Goal: Transaction & Acquisition: Purchase product/service

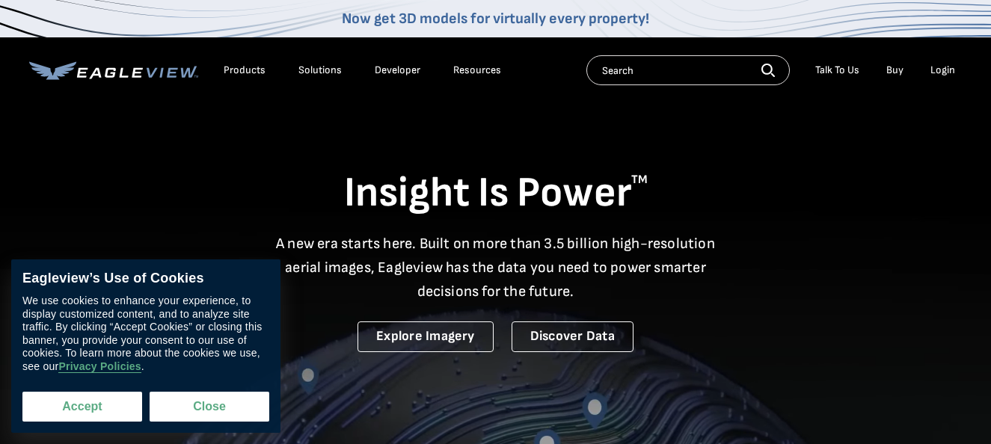
click at [107, 409] on button "Accept" at bounding box center [82, 407] width 120 height 30
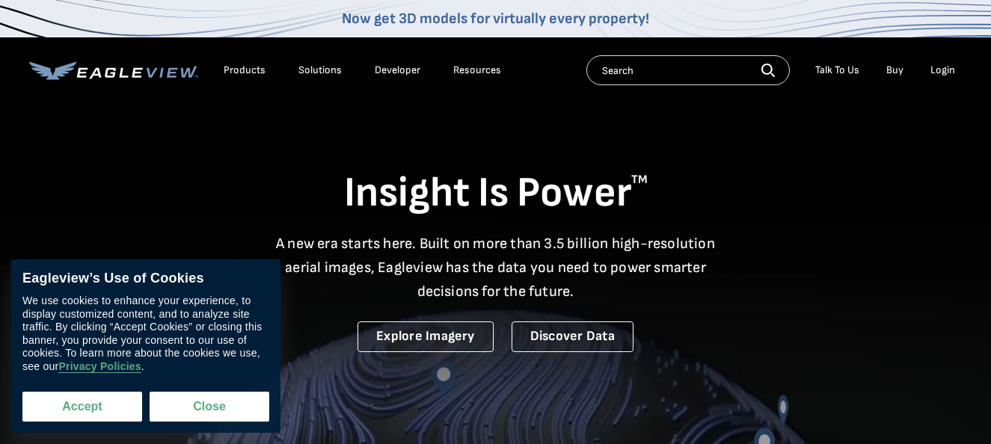
checkbox input "true"
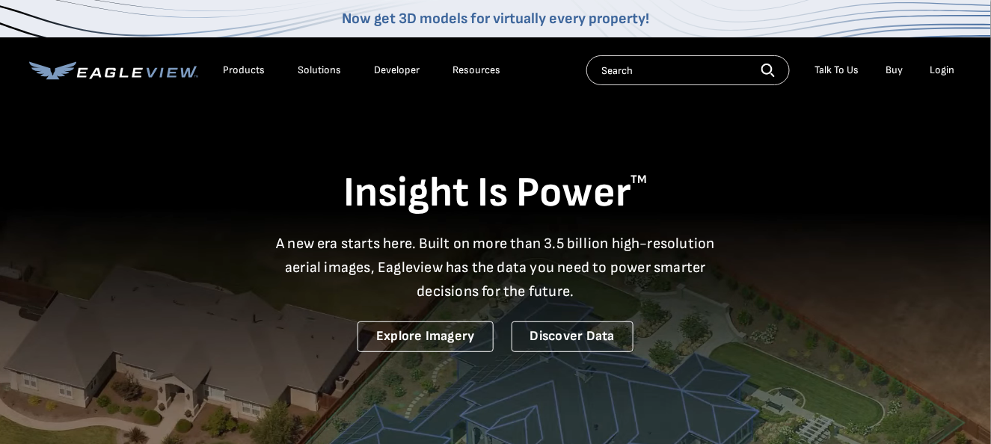
click at [947, 68] on div "Login" at bounding box center [943, 70] width 25 height 13
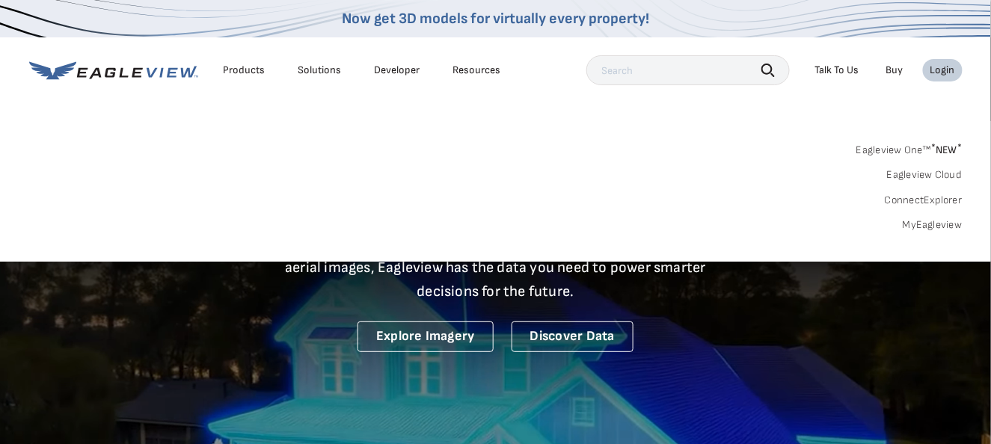
click at [930, 222] on link "MyEagleview" at bounding box center [933, 224] width 60 height 13
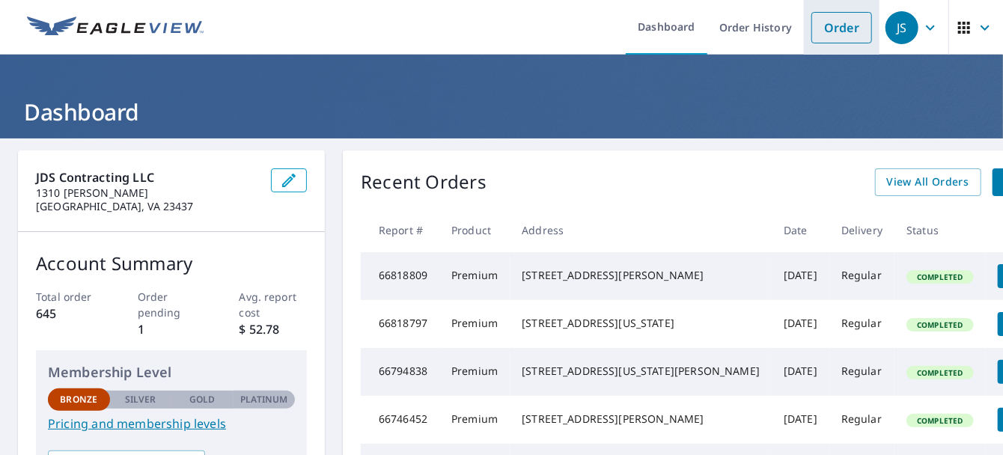
click at [832, 36] on link "Order" at bounding box center [841, 27] width 61 height 31
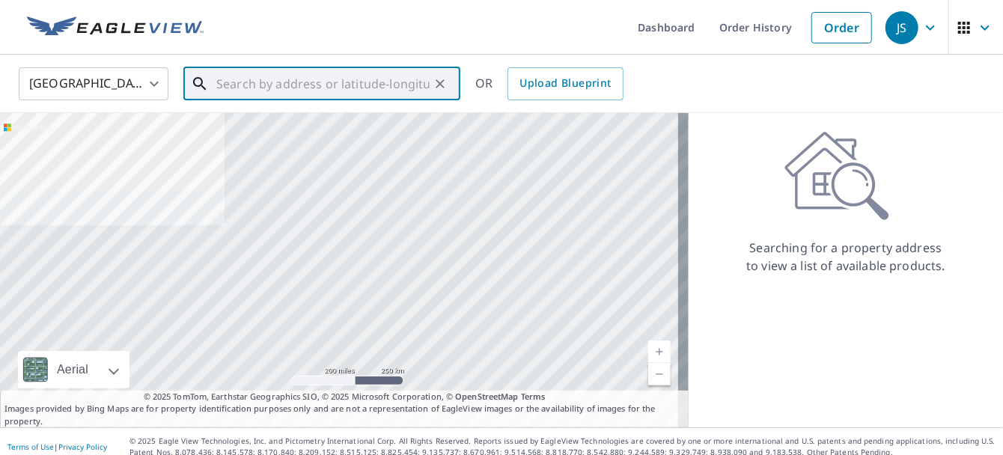
click at [227, 85] on input "text" at bounding box center [322, 84] width 213 height 42
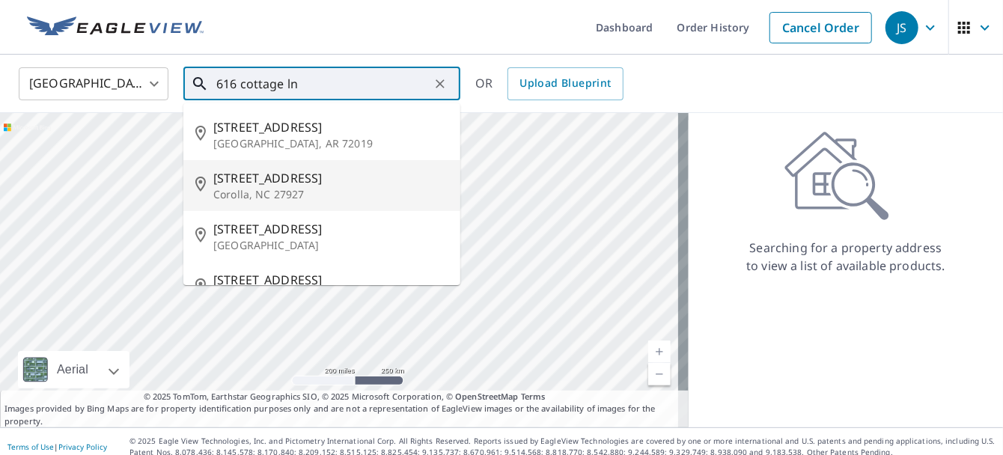
click at [273, 189] on p "Corolla, NC 27927" at bounding box center [330, 194] width 235 height 15
type input "[STREET_ADDRESS]"
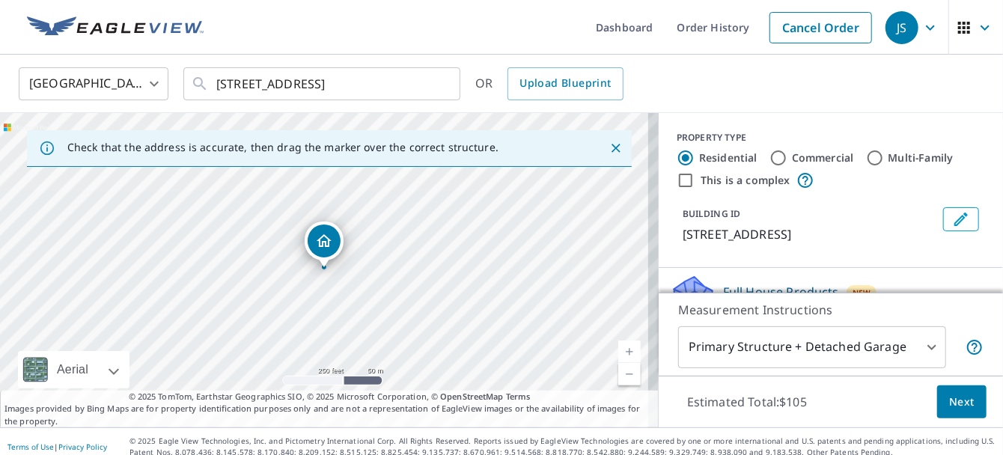
click at [618, 349] on link "Current Level 17, Zoom In" at bounding box center [629, 351] width 22 height 22
click at [618, 349] on link "Current Level 18, Zoom In" at bounding box center [629, 351] width 22 height 22
click at [618, 349] on link "Current Level 18.980891177052296, Zoom In Disabled" at bounding box center [629, 351] width 22 height 22
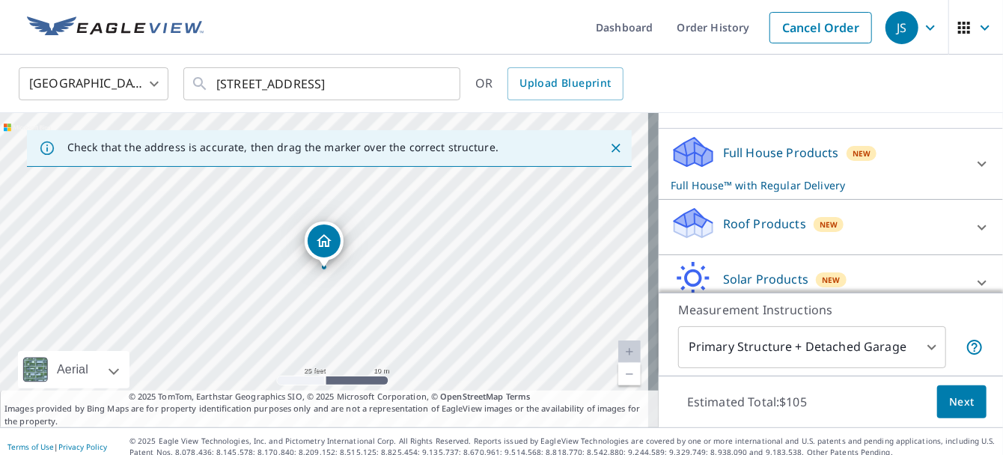
scroll to position [153, 0]
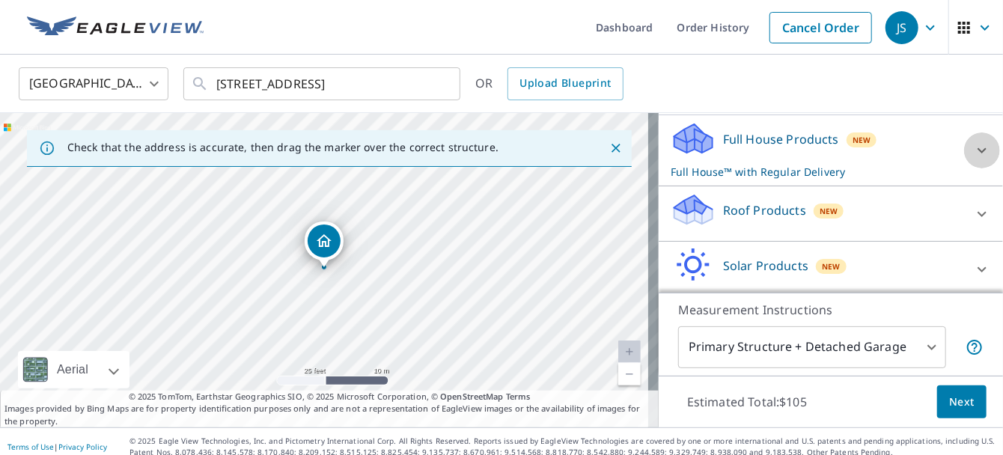
click at [977, 149] on icon at bounding box center [981, 150] width 9 height 5
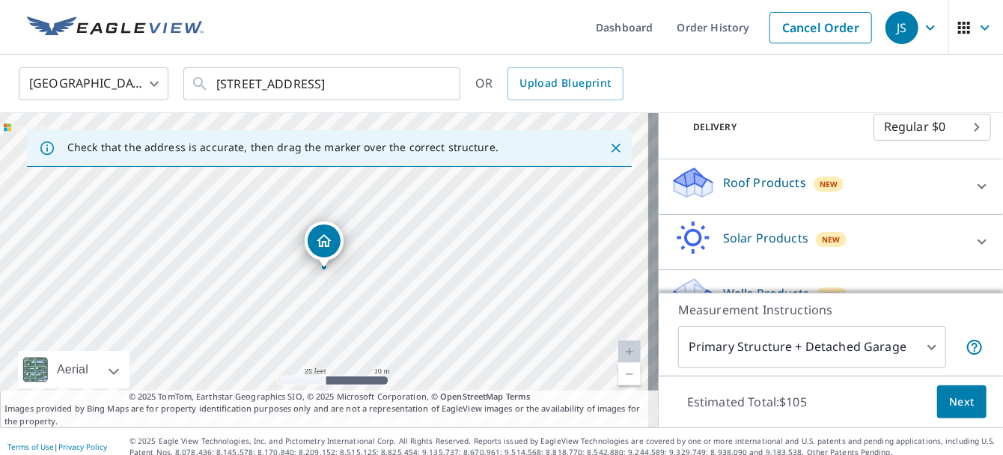
scroll to position [272, 0]
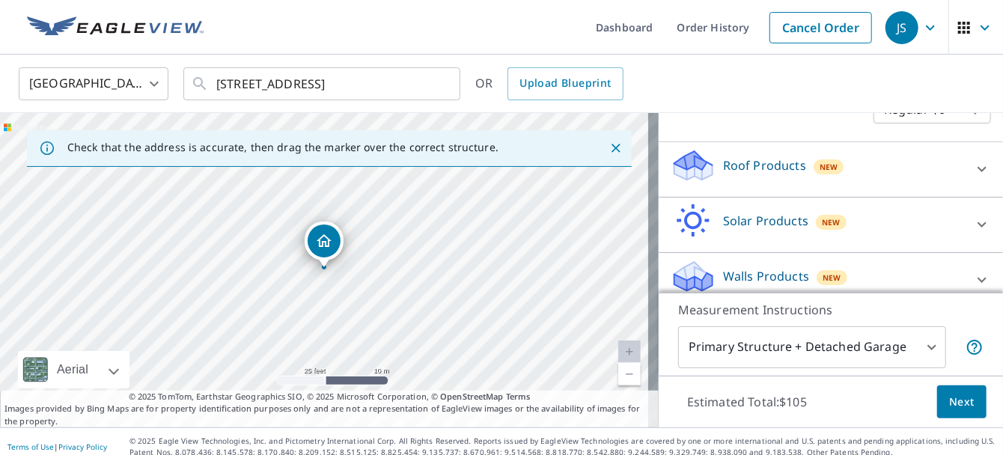
click at [973, 170] on icon at bounding box center [982, 169] width 18 height 18
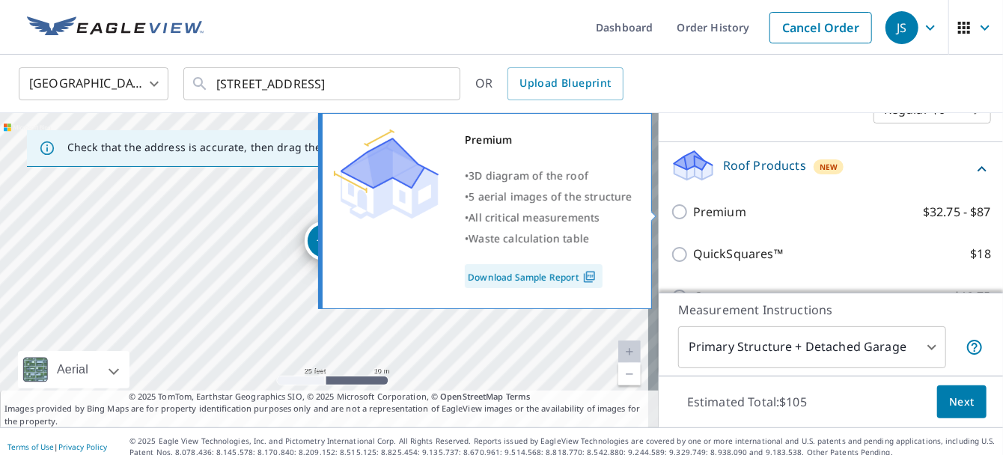
click at [670, 210] on input "Premium $32.75 - $87" at bounding box center [681, 212] width 22 height 18
checkbox input "true"
checkbox input "false"
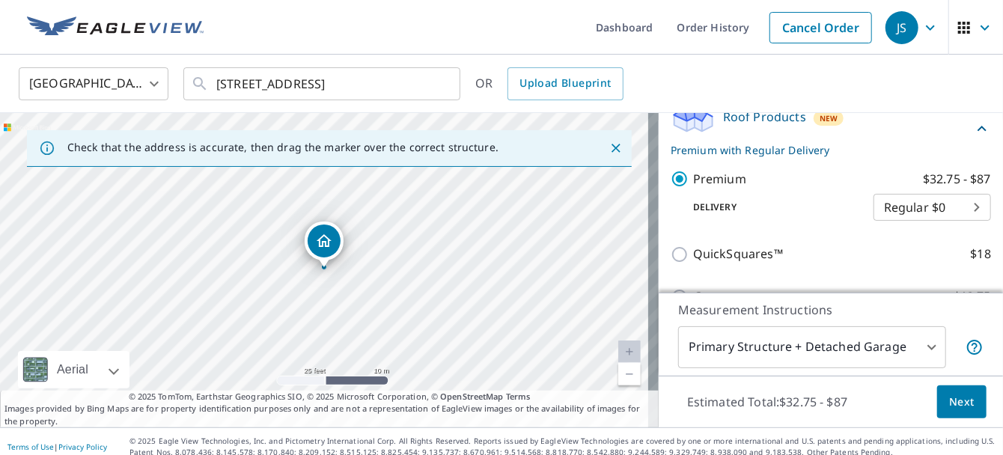
scroll to position [257, 0]
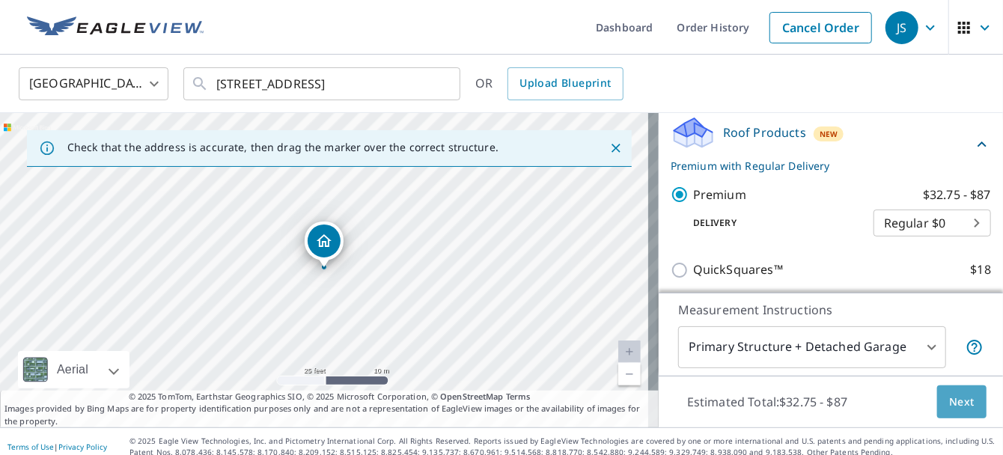
click at [954, 402] on span "Next" at bounding box center [961, 402] width 25 height 19
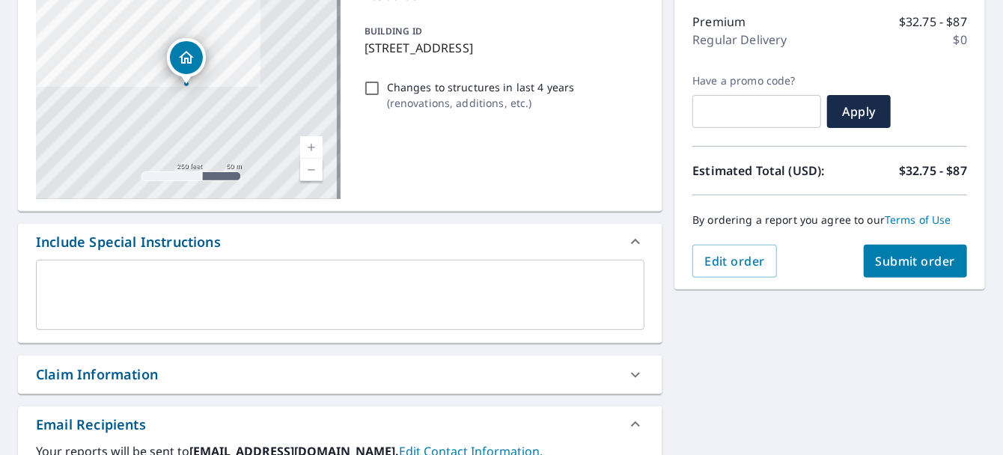
scroll to position [193, 0]
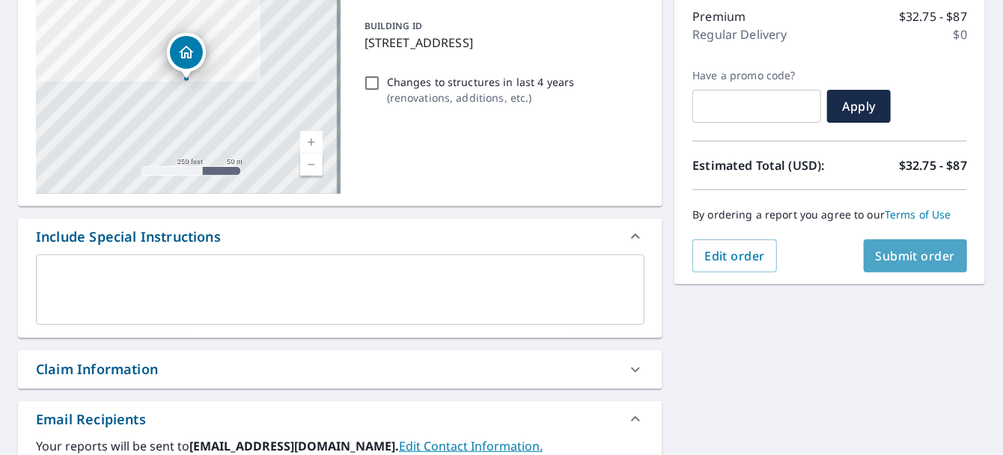
click at [903, 258] on span "Submit order" at bounding box center [915, 256] width 80 height 16
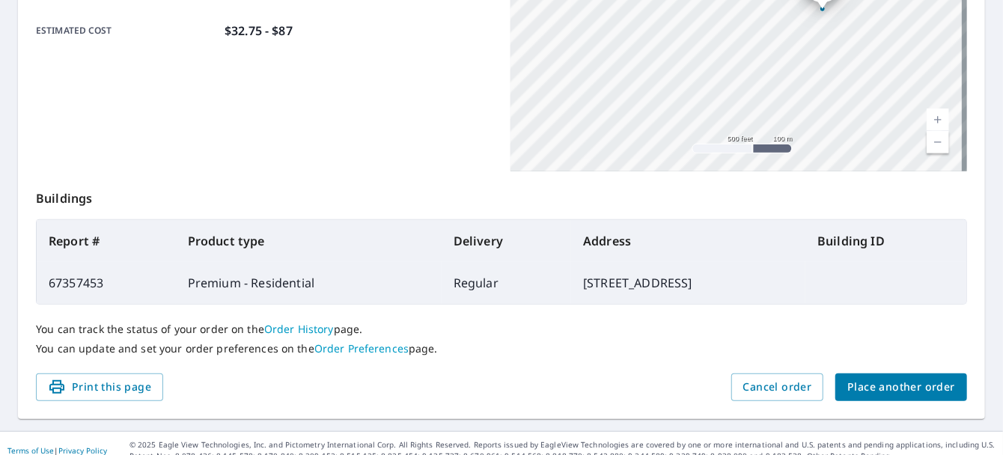
scroll to position [424, 0]
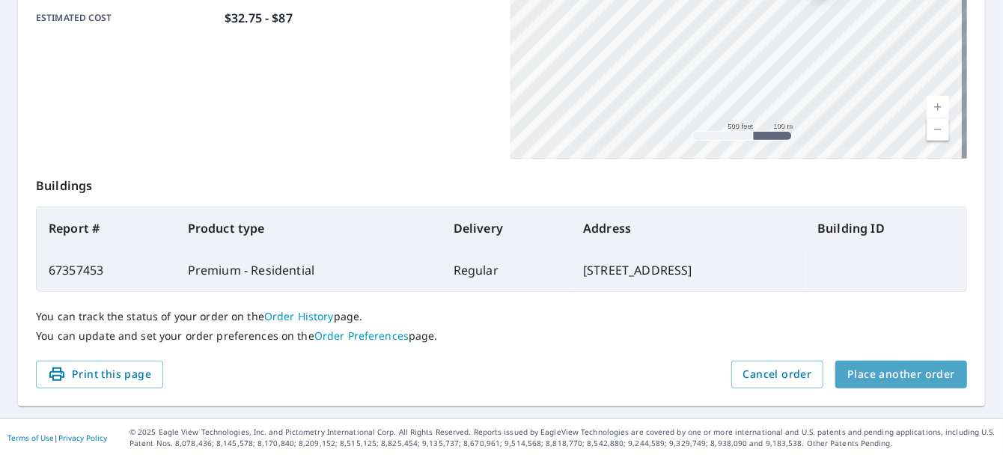
click at [893, 373] on span "Place another order" at bounding box center [901, 374] width 108 height 19
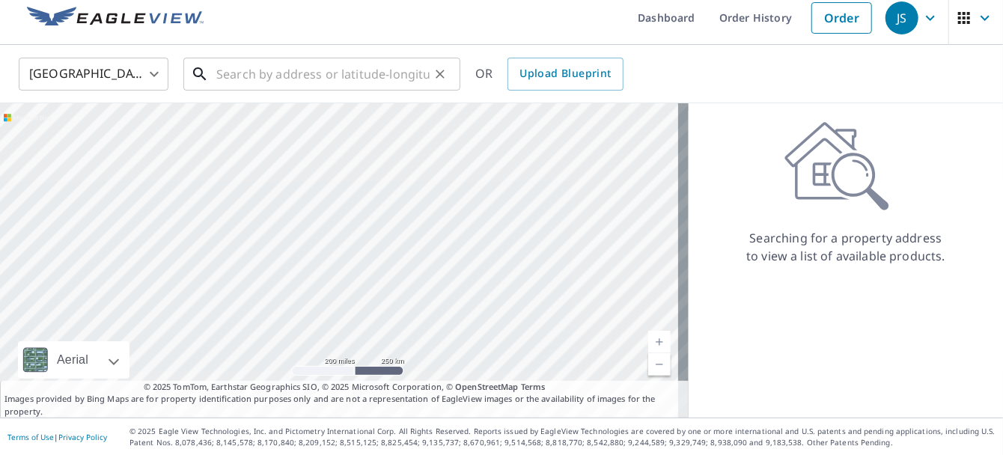
click at [219, 74] on input "text" at bounding box center [322, 74] width 213 height 42
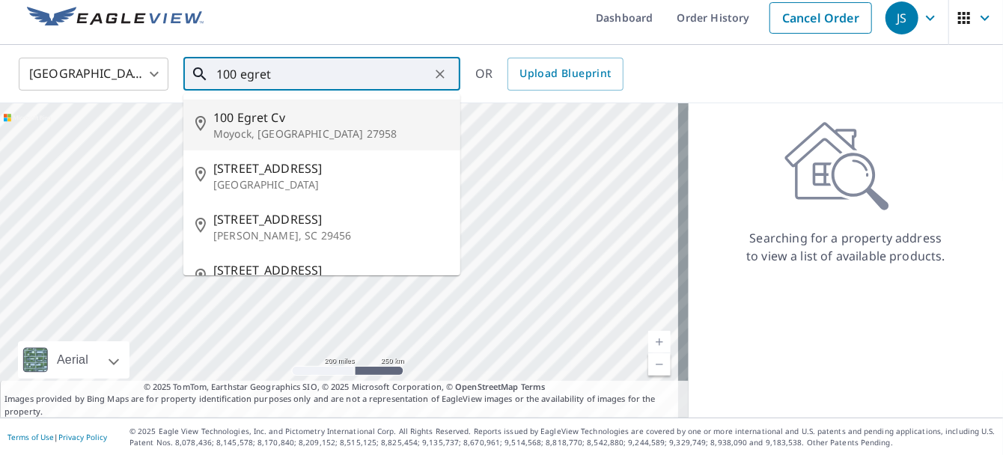
click at [272, 122] on span "100 Egret Cv" at bounding box center [330, 117] width 235 height 18
type input "[STREET_ADDRESS]"
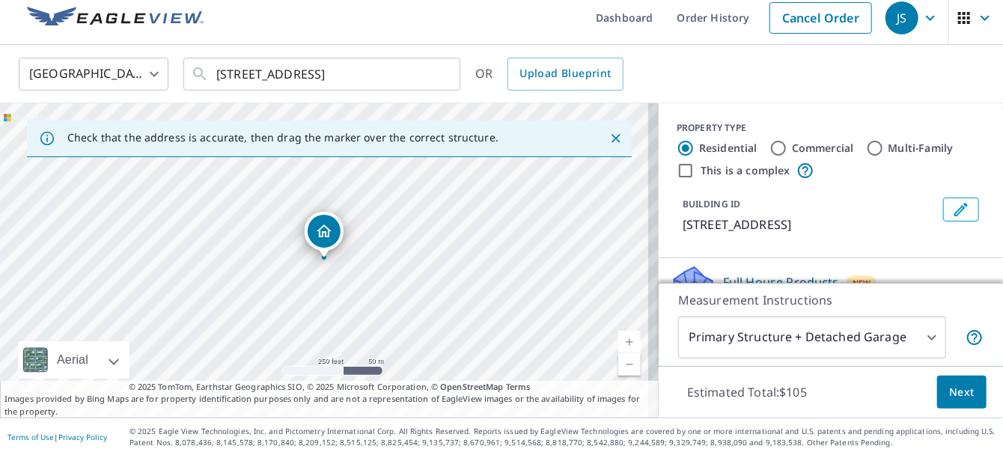
click at [622, 344] on link "Current Level 17, Zoom In" at bounding box center [629, 342] width 22 height 22
click at [622, 344] on link "Current Level 18, Zoom In" at bounding box center [629, 342] width 22 height 22
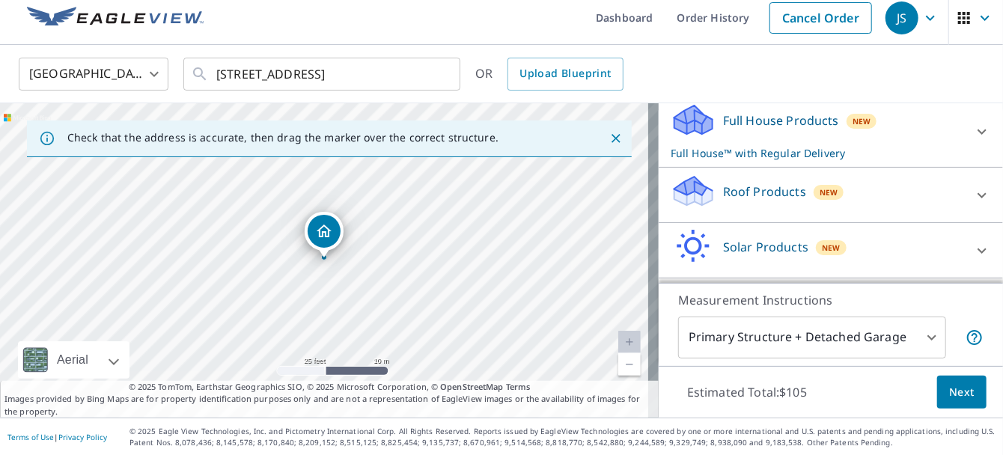
scroll to position [167, 0]
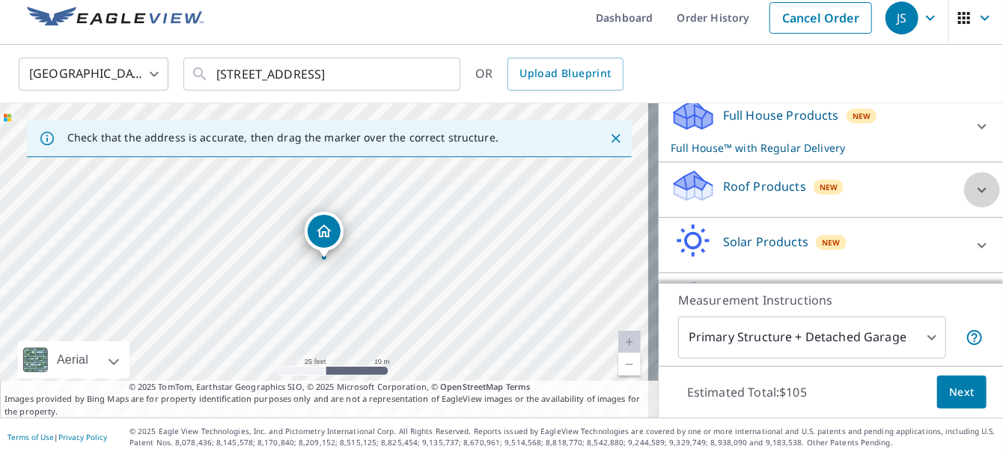
click at [973, 185] on icon at bounding box center [982, 190] width 18 height 18
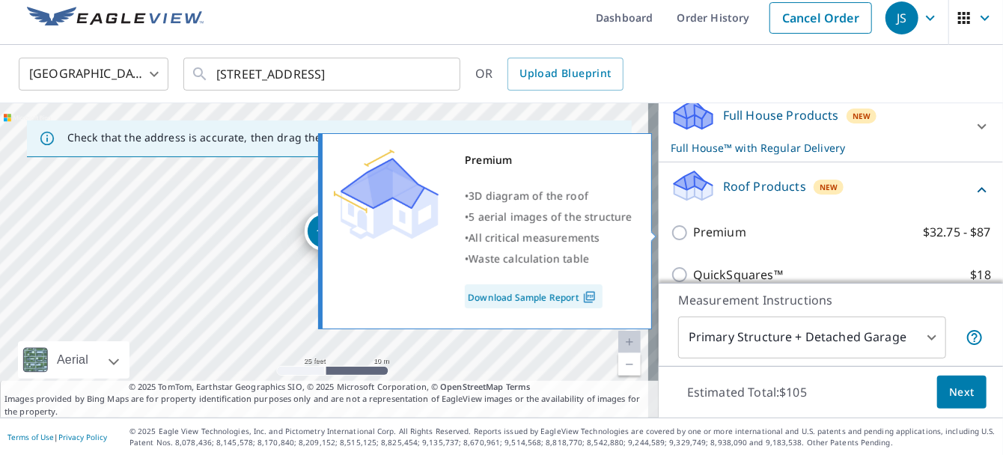
click at [670, 231] on input "Premium $32.75 - $87" at bounding box center [681, 233] width 22 height 18
checkbox input "true"
checkbox input "false"
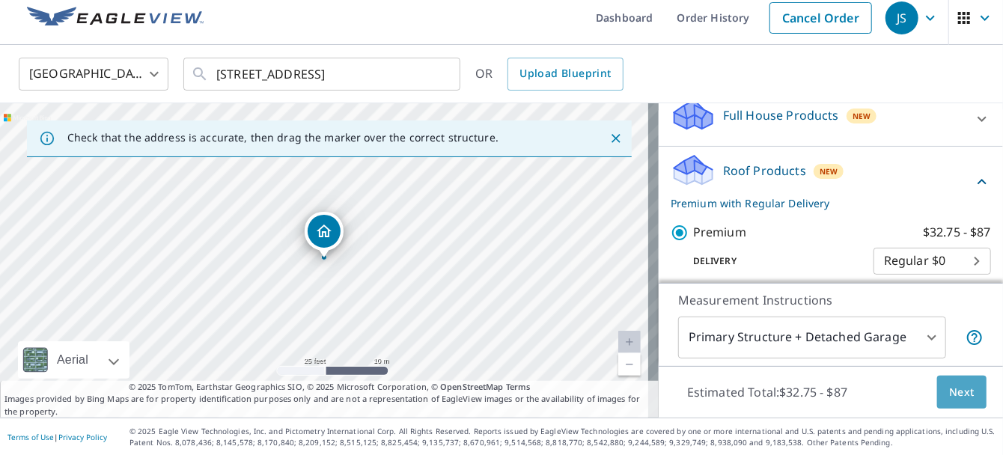
click at [954, 396] on span "Next" at bounding box center [961, 392] width 25 height 19
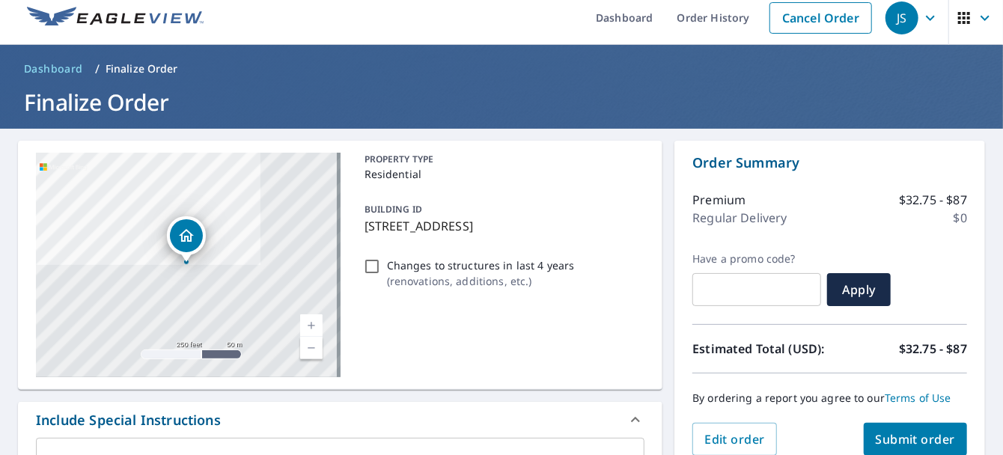
click at [903, 435] on span "Submit order" at bounding box center [915, 439] width 80 height 16
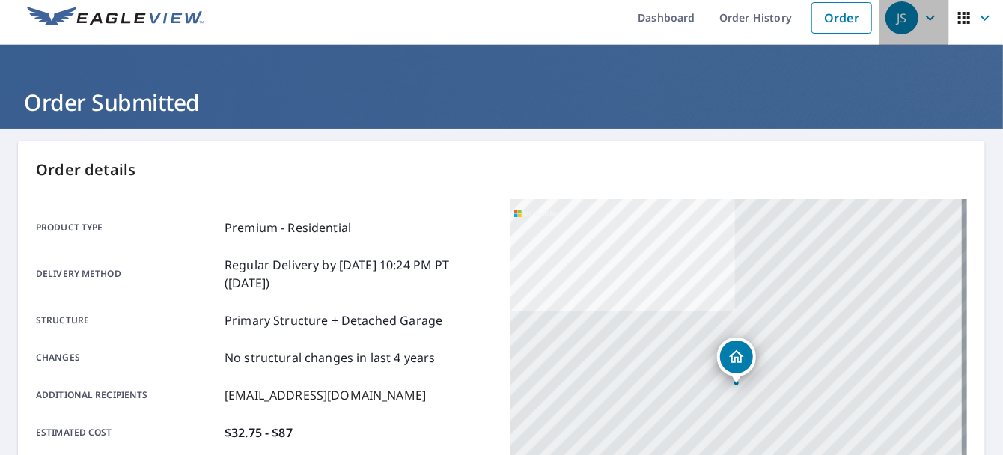
click at [926, 16] on icon "button" at bounding box center [930, 17] width 9 height 5
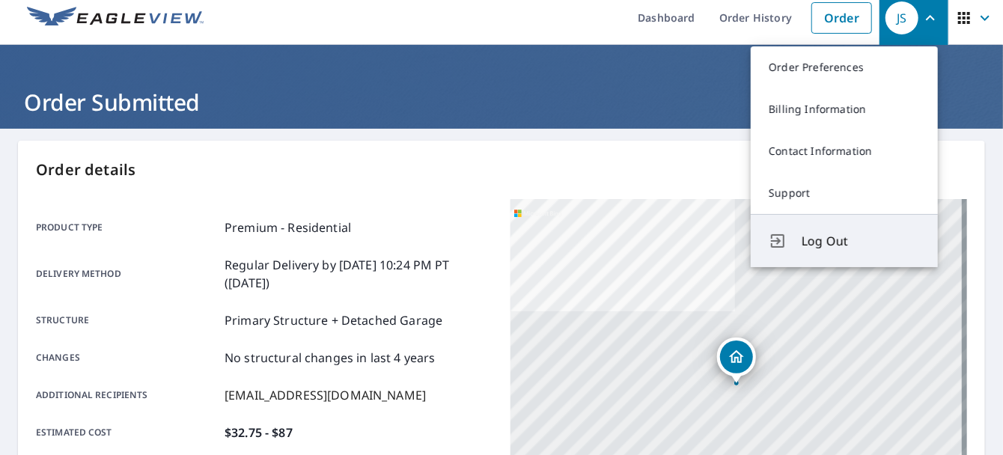
click at [839, 242] on span "Log Out" at bounding box center [860, 241] width 118 height 18
